Goal: Use online tool/utility: Utilize a website feature to perform a specific function

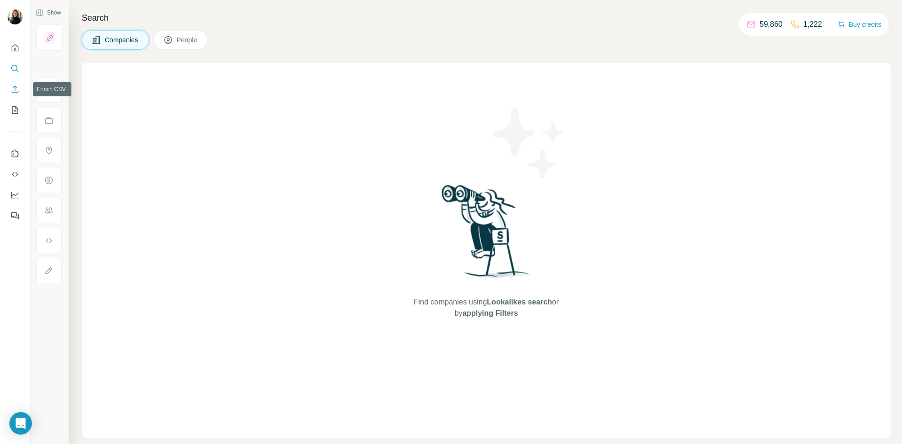
click at [15, 90] on icon "Enrich CSV" at bounding box center [14, 89] width 9 height 9
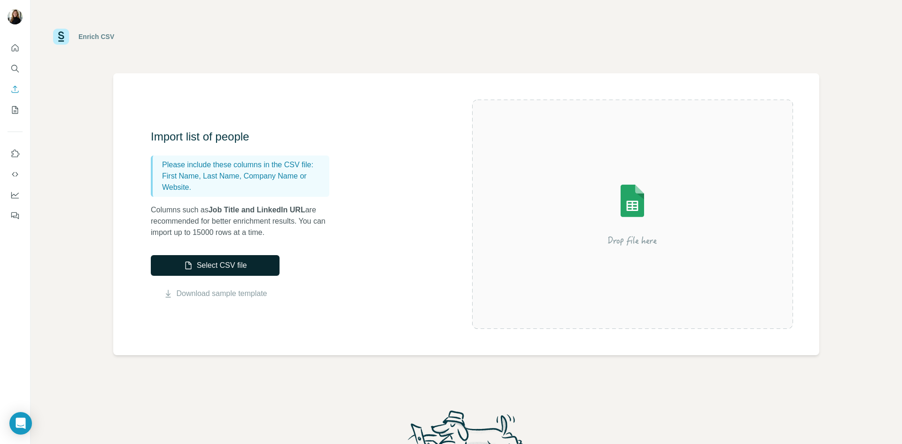
click at [235, 263] on button "Select CSV file" at bounding box center [215, 265] width 129 height 21
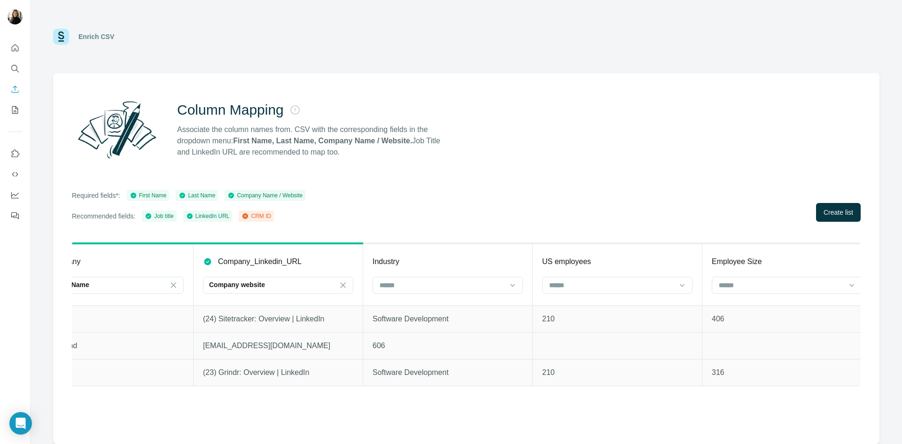
scroll to position [0, 907]
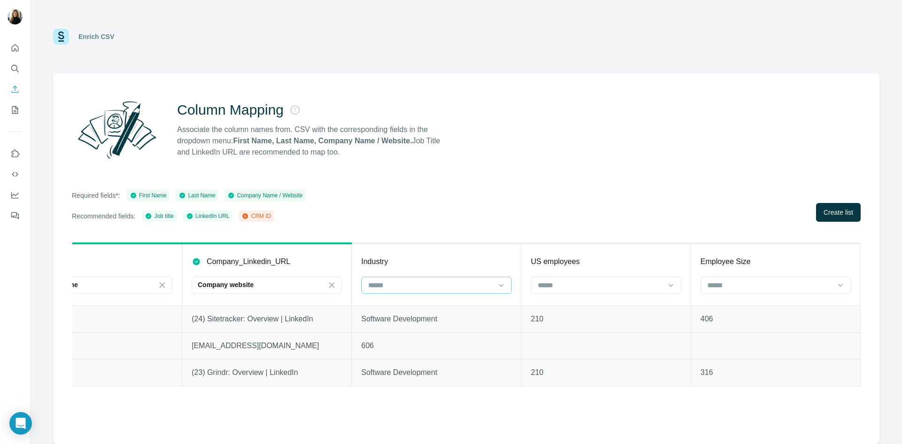
click at [422, 286] on input at bounding box center [430, 285] width 127 height 10
click at [460, 238] on div "Column Mapping Associate the column names from. CSV with the corresponding fiel…" at bounding box center [466, 258] width 826 height 371
click at [840, 210] on span "Create list" at bounding box center [838, 212] width 30 height 9
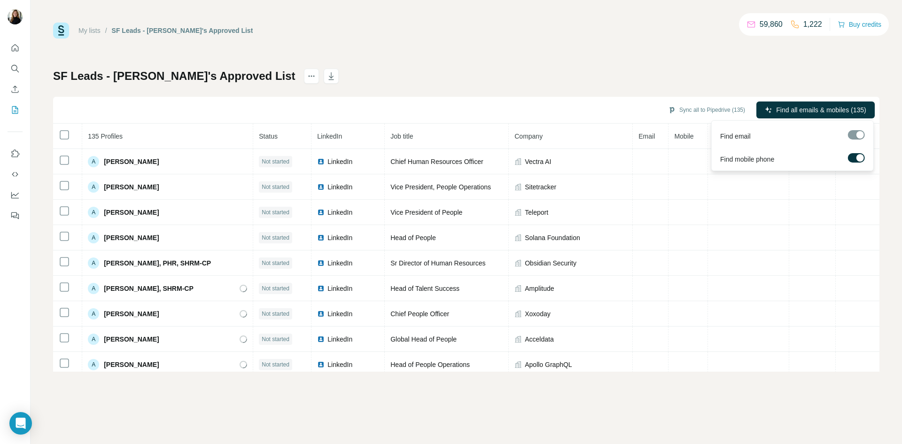
click at [854, 136] on div at bounding box center [856, 134] width 17 height 9
click at [853, 140] on div at bounding box center [856, 136] width 17 height 12
click at [834, 108] on span "Find all emails & mobiles (135)" at bounding box center [821, 109] width 90 height 9
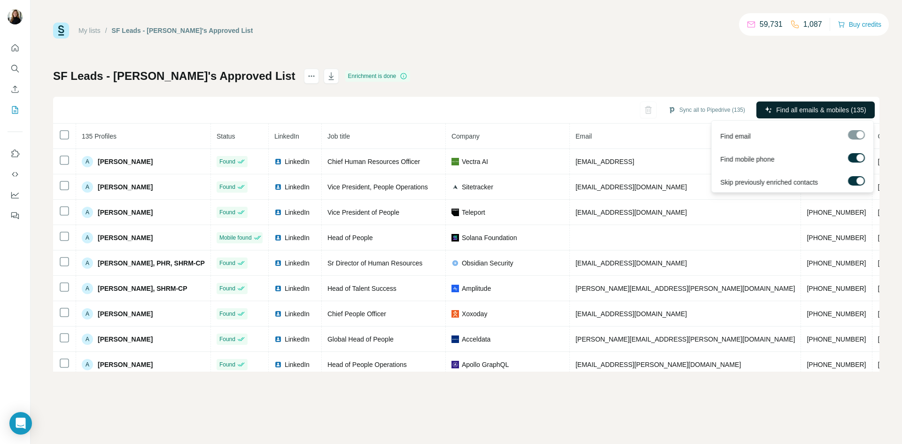
click at [797, 108] on span "Find all emails & mobiles (135)" at bounding box center [821, 109] width 90 height 9
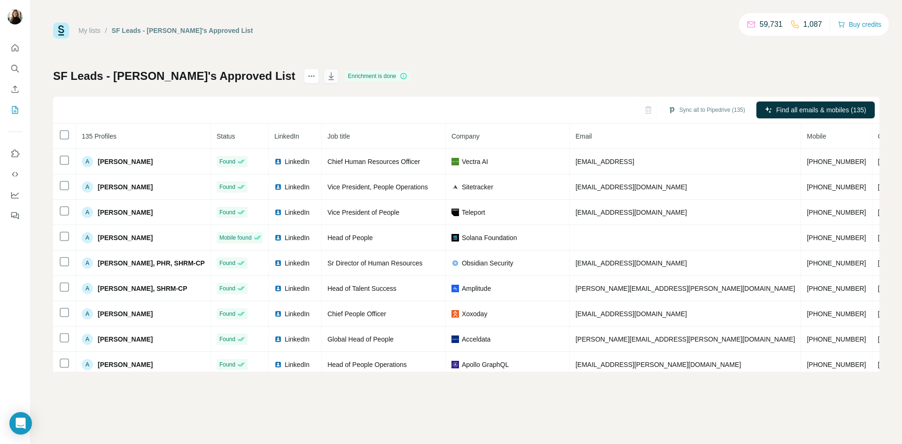
click at [326, 76] on icon "button" at bounding box center [330, 75] width 9 height 9
